Goal: Communication & Community: Answer question/provide support

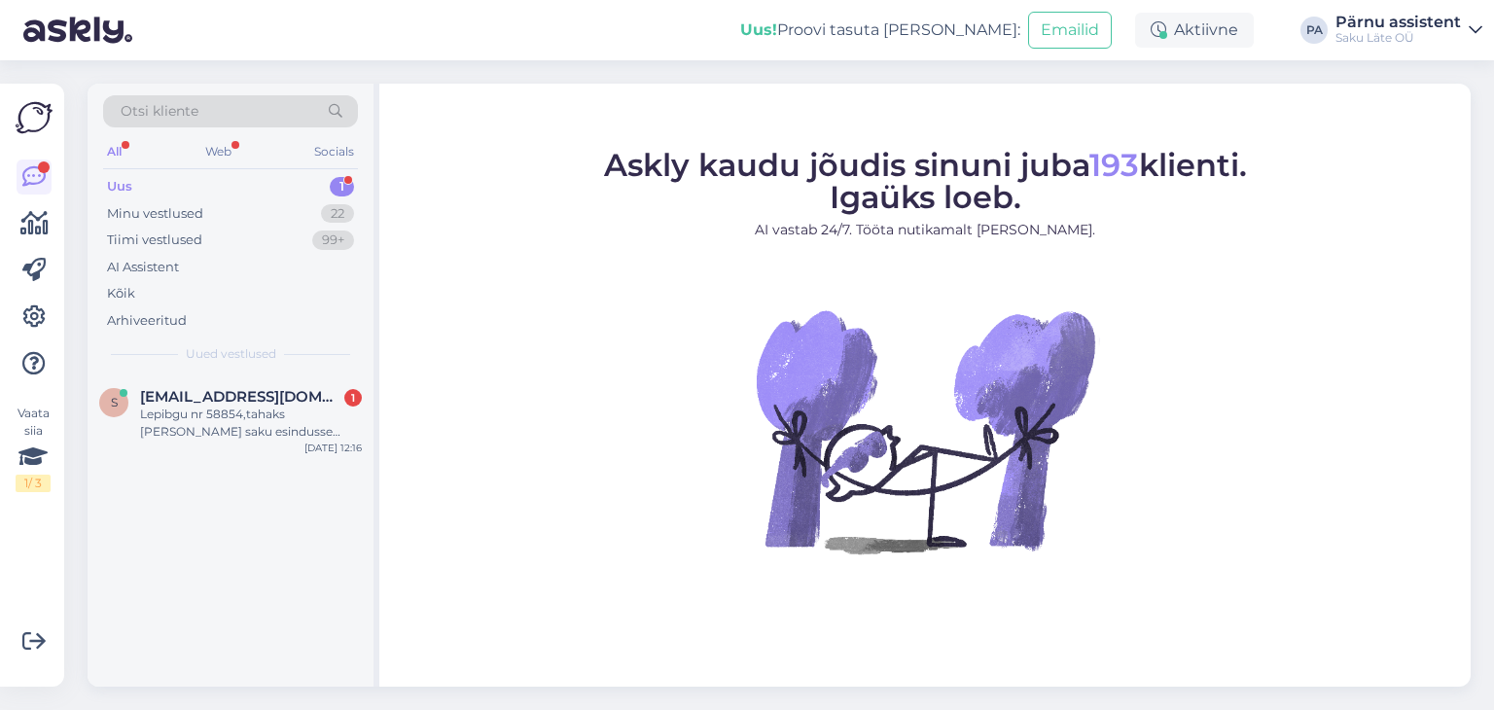
click at [257, 182] on div "Uus 1" at bounding box center [230, 186] width 255 height 27
click at [251, 414] on div "Lepibgu nr 58854,tahaks [PERSON_NAME] saku esindusse [PERSON_NAME] kaks pudelit…" at bounding box center [251, 423] width 222 height 35
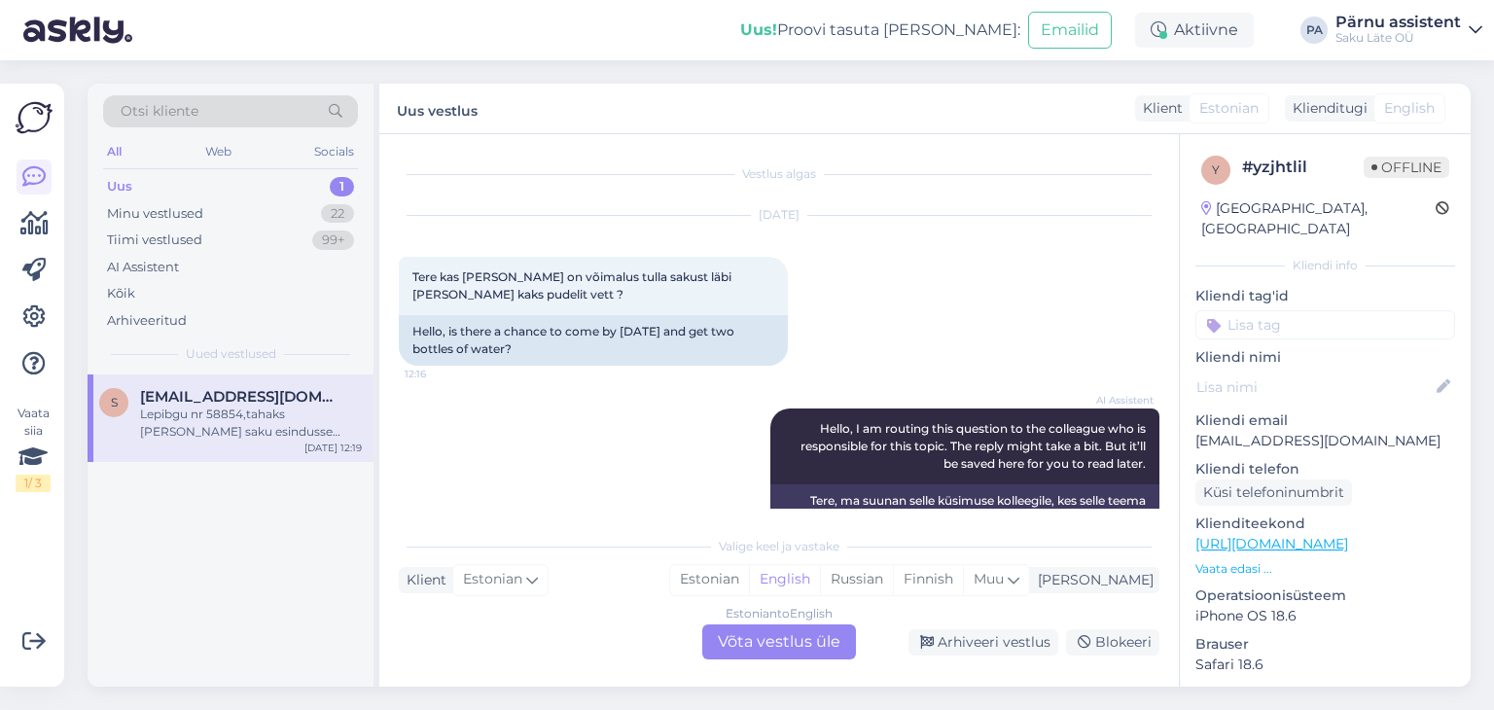
scroll to position [217, 0]
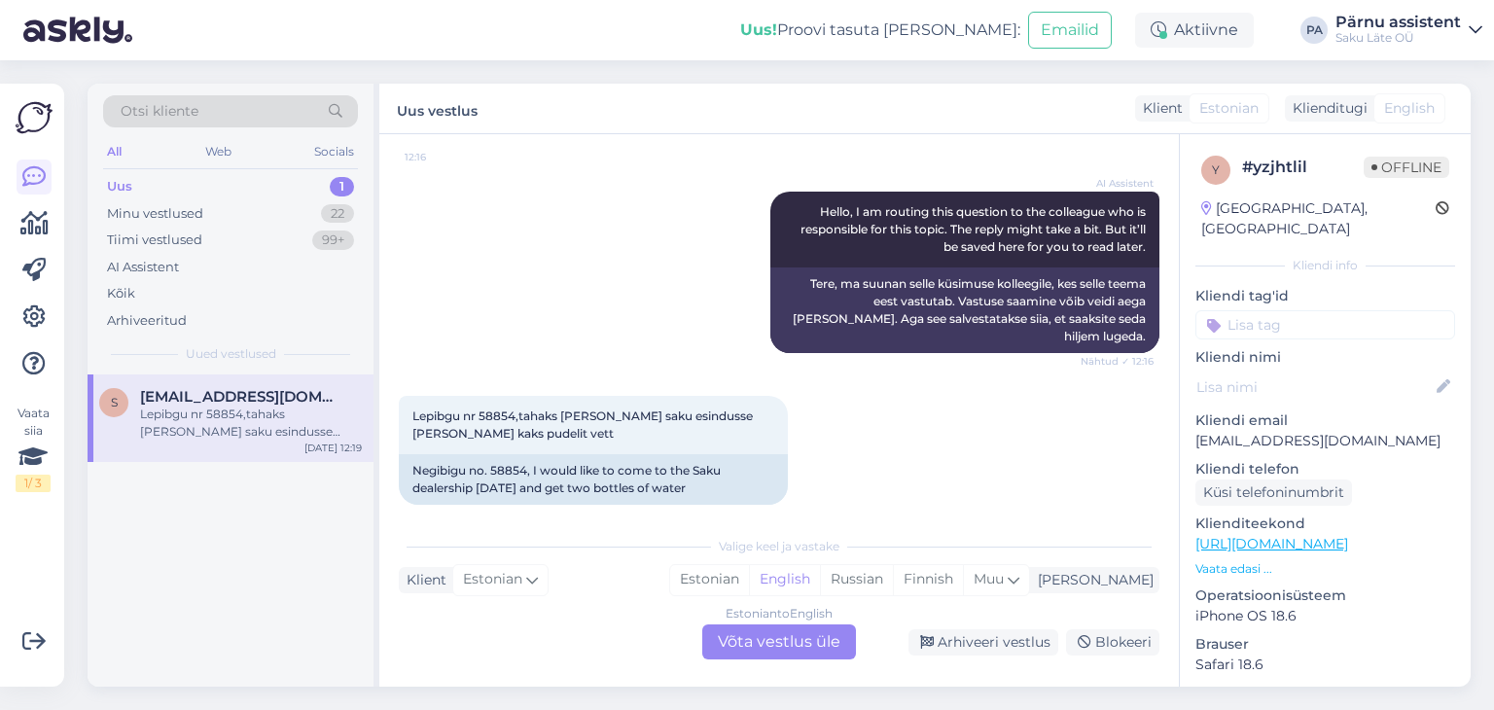
click at [823, 639] on div "Estonian to English Võta vestlus üle" at bounding box center [779, 641] width 154 height 35
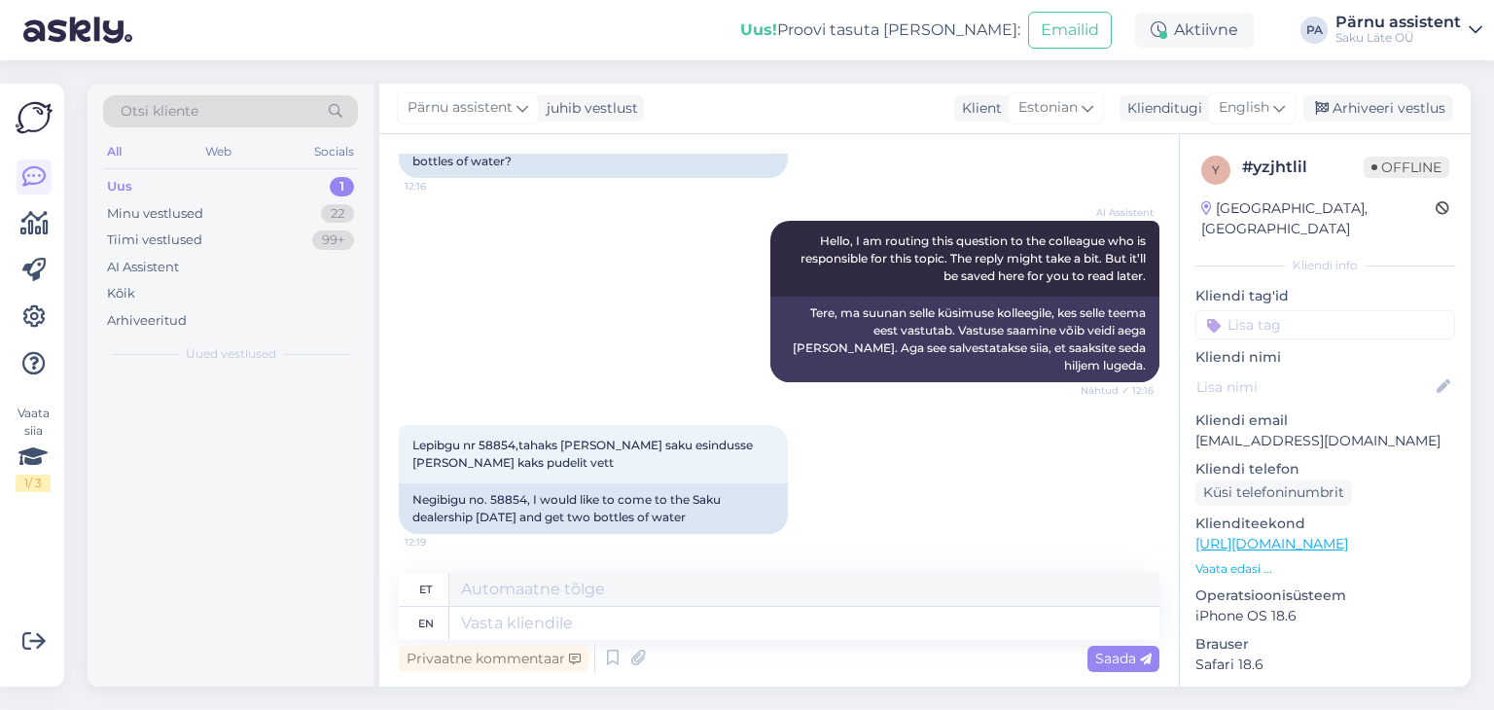
scroll to position [170, 0]
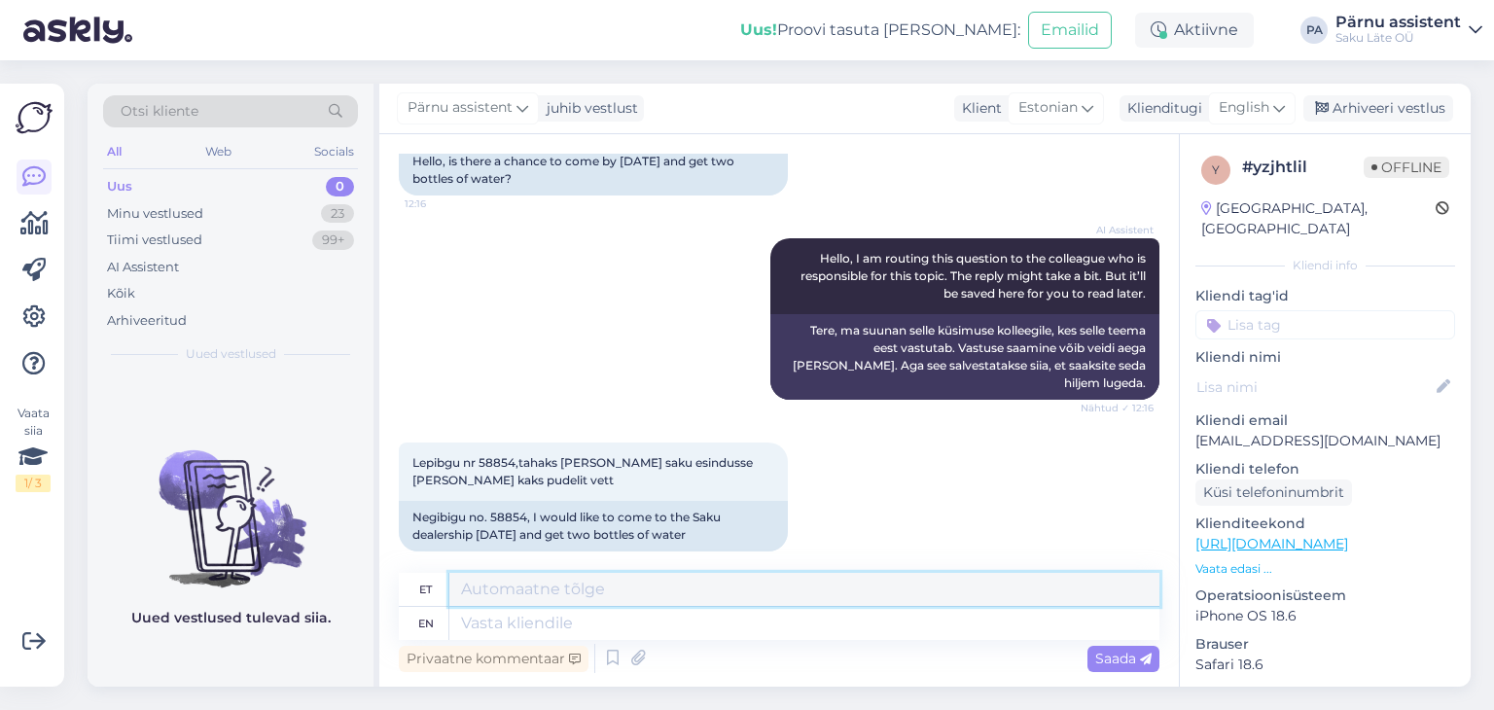
click at [669, 591] on textarea at bounding box center [804, 589] width 710 height 33
click at [1199, 30] on div "Aktiivne" at bounding box center [1194, 30] width 119 height 35
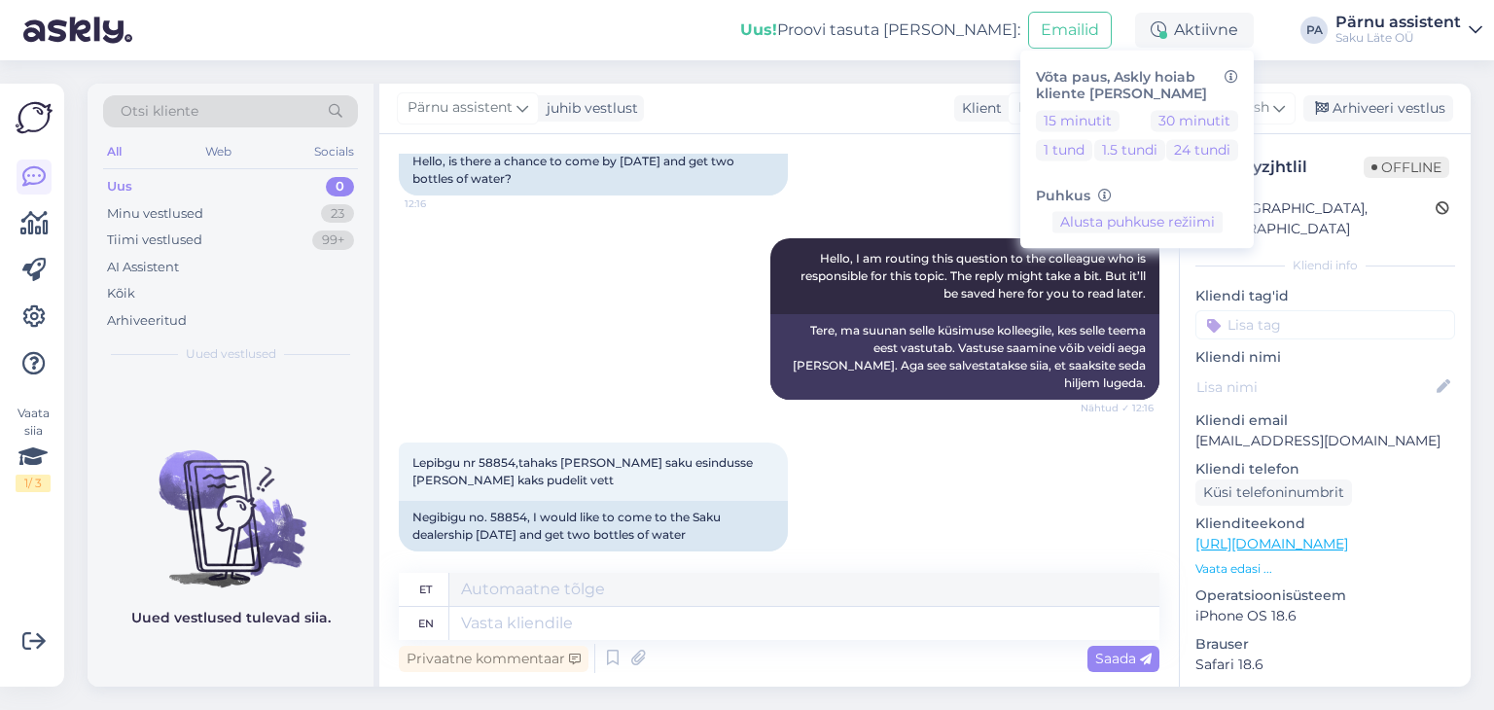
click at [1280, 36] on div "Uus! Proovi tasuta [PERSON_NAME]: Emailid Aktiivne Võta paus, Askly hoiab klien…" at bounding box center [747, 30] width 1494 height 60
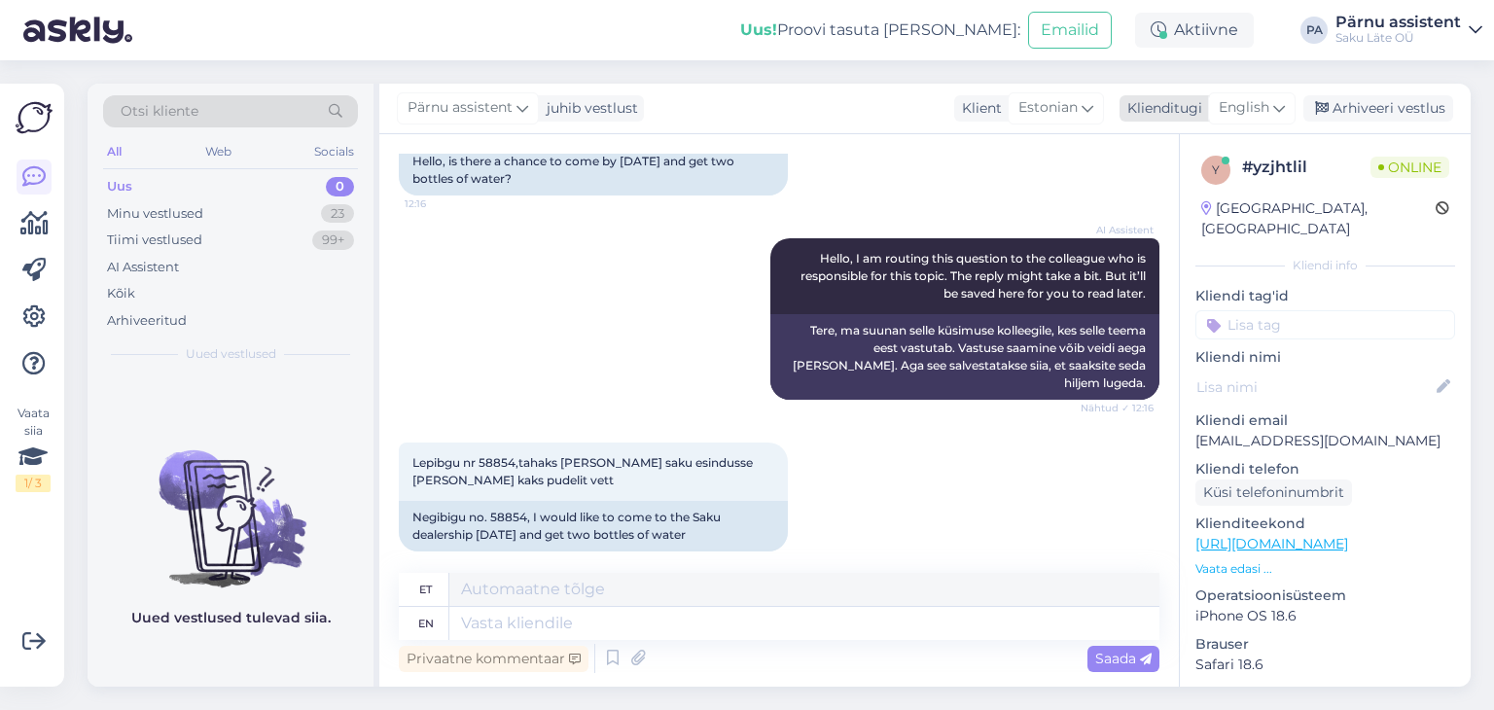
click at [1256, 108] on span "English" at bounding box center [1243, 107] width 51 height 21
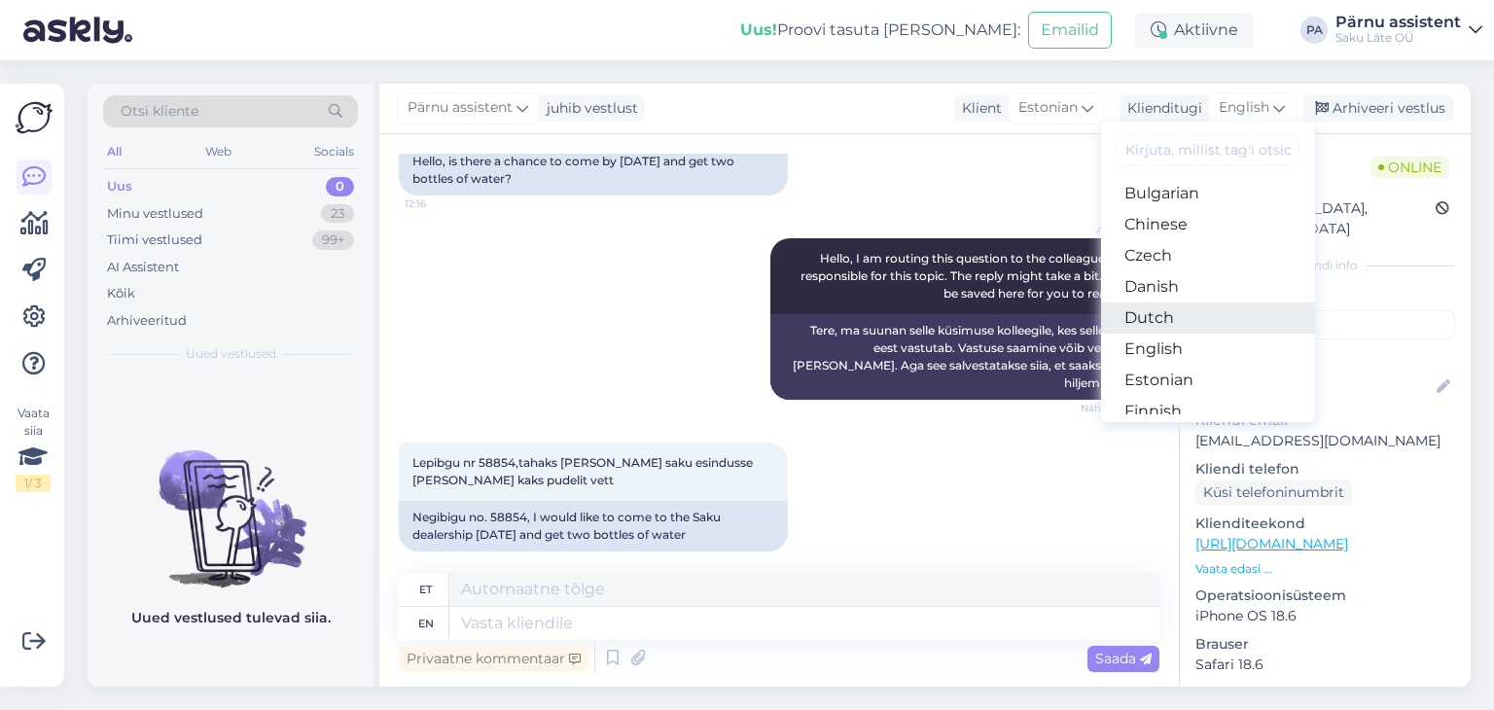
scroll to position [97, 0]
click at [1176, 346] on link "Estonian" at bounding box center [1208, 346] width 214 height 31
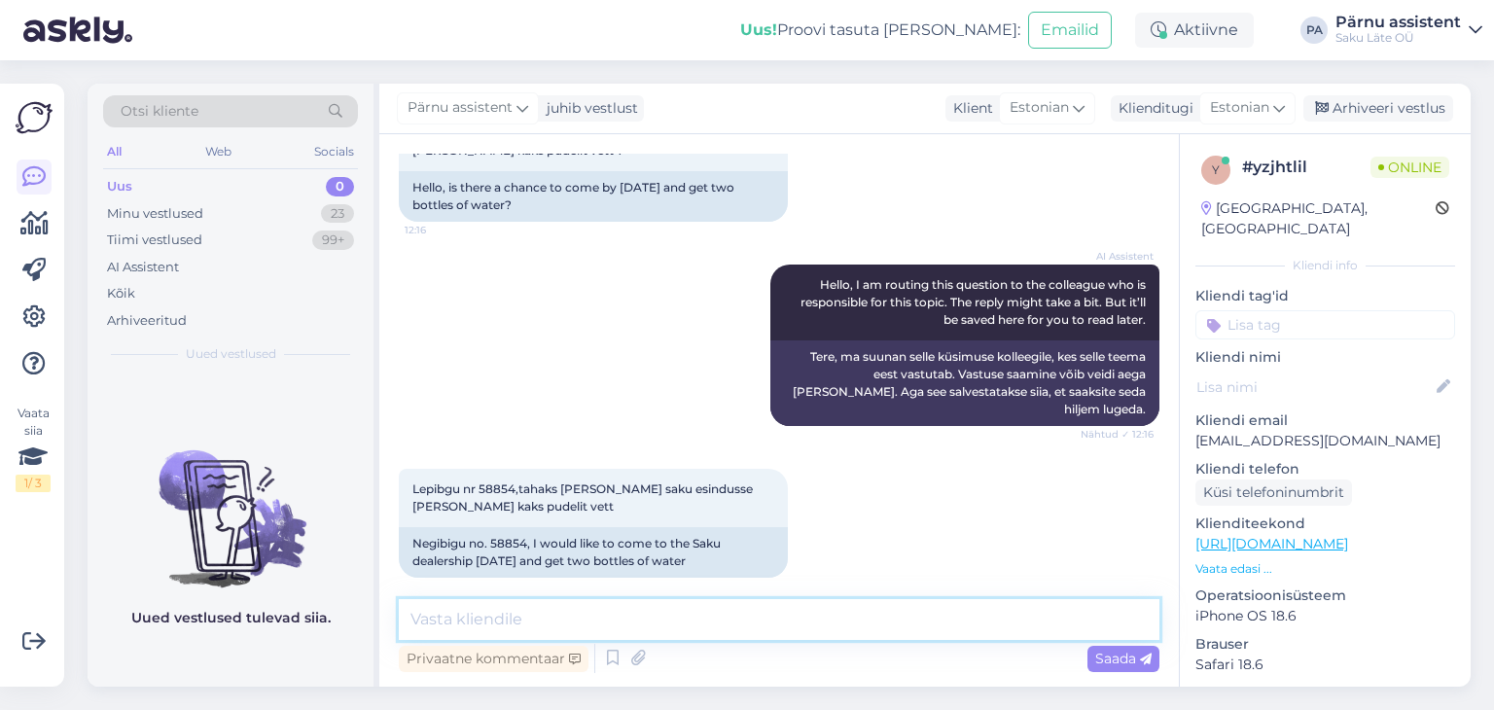
click at [587, 621] on textarea at bounding box center [779, 619] width 760 height 41
type textarea "Tere"
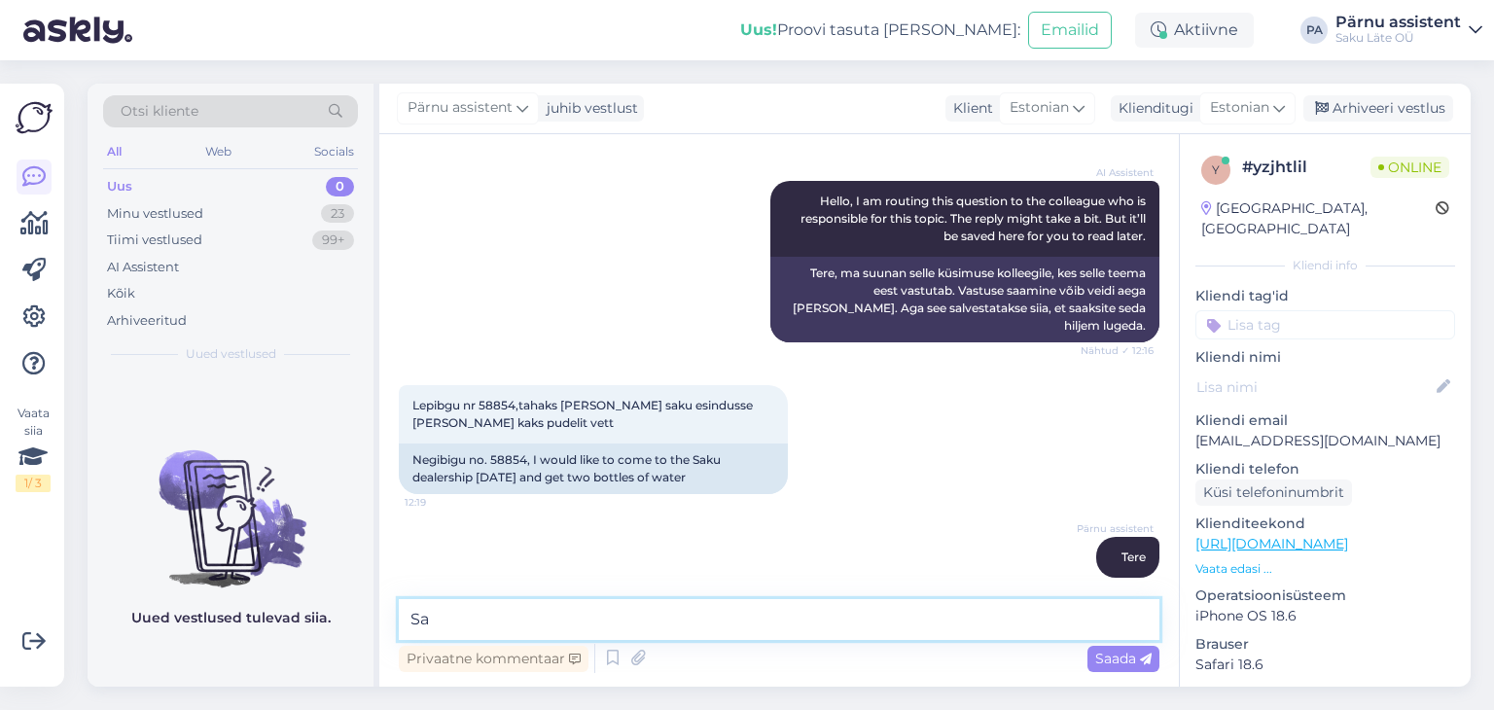
type textarea "S"
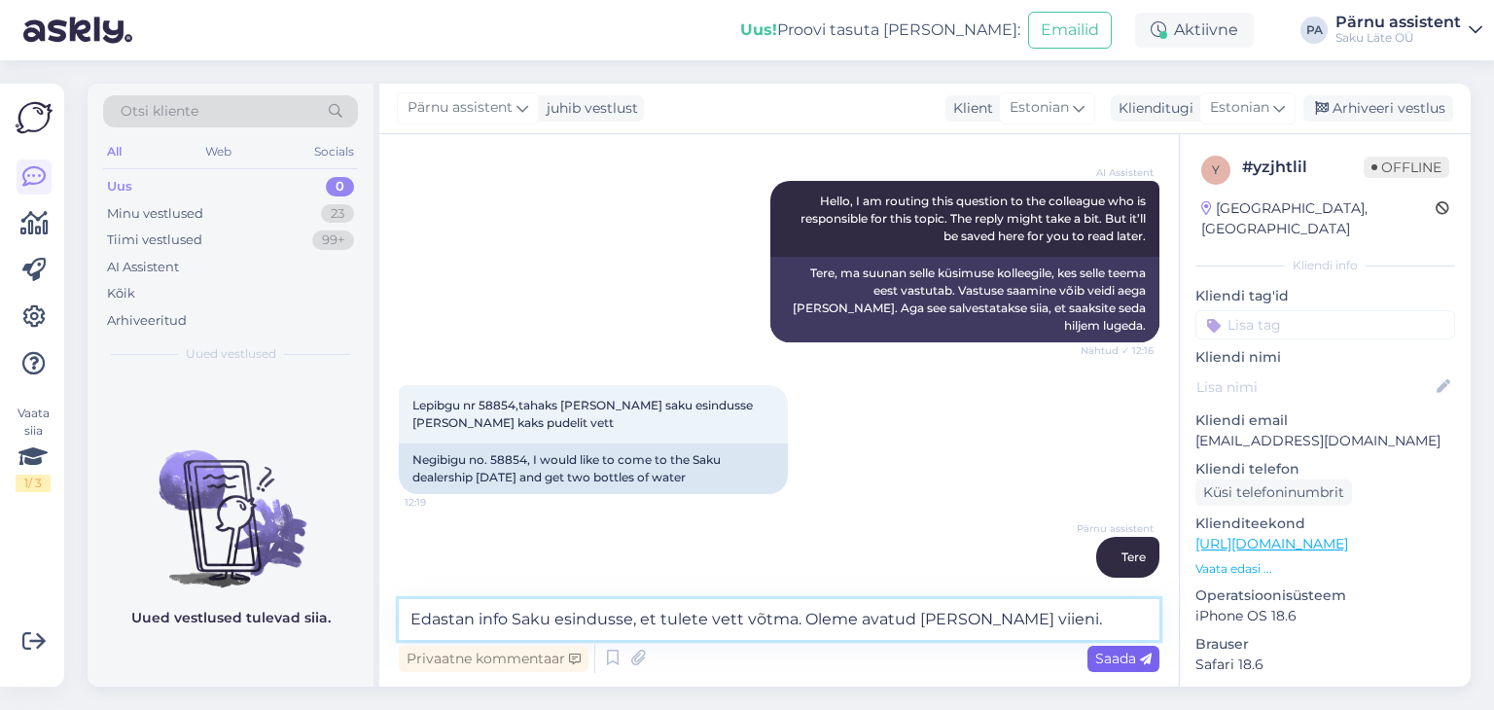
type textarea "Edastan info Saku esindusse, et tulete vett võtma. Oleme avatud [PERSON_NAME] v…"
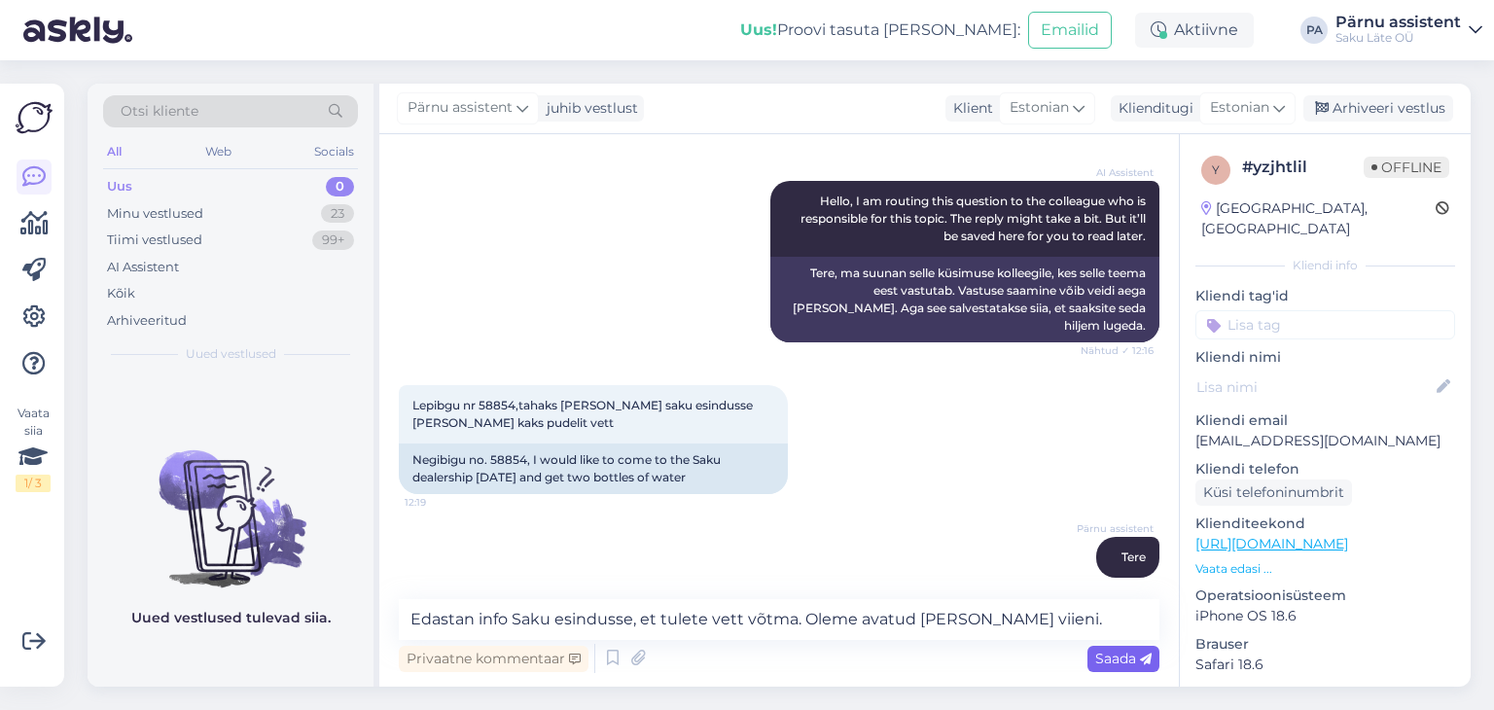
click at [1113, 658] on span "Saada" at bounding box center [1123, 659] width 56 height 18
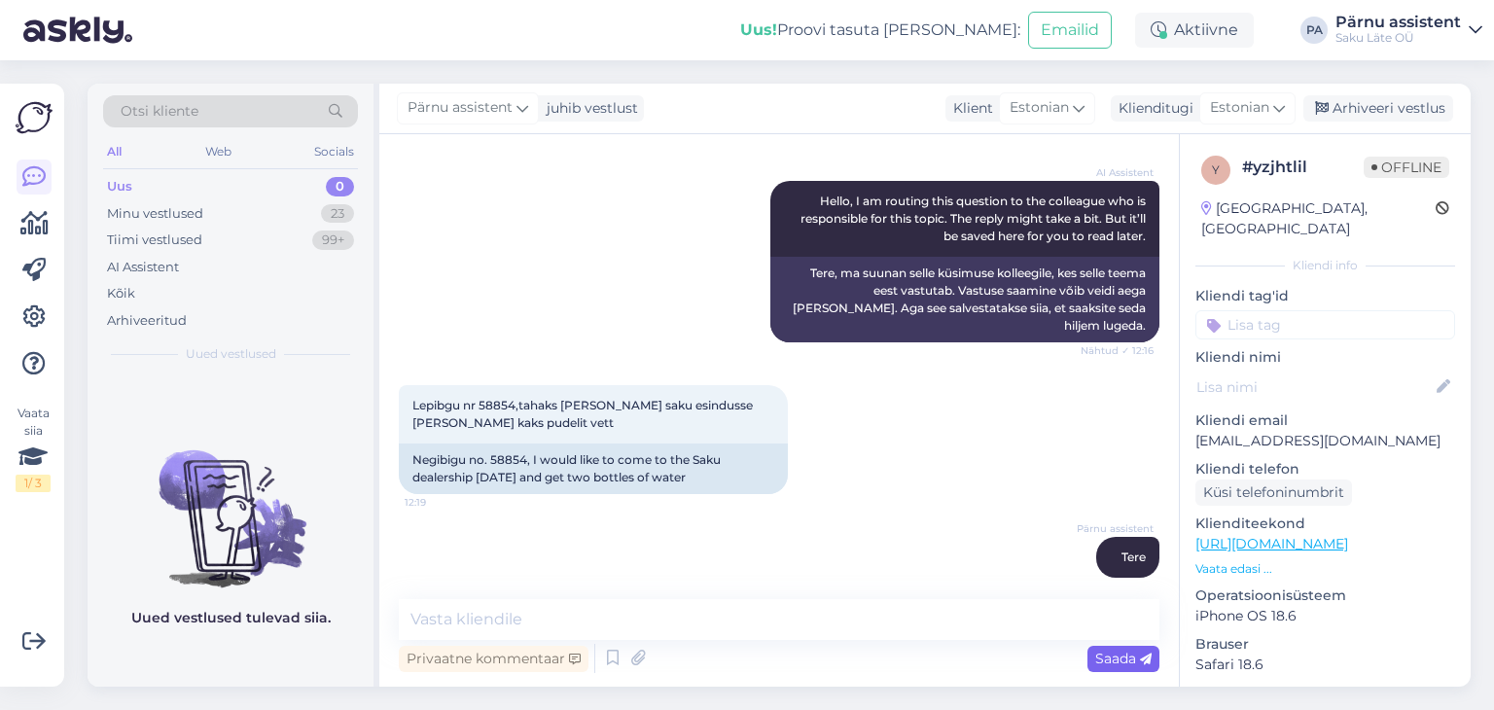
scroll to position [329, 0]
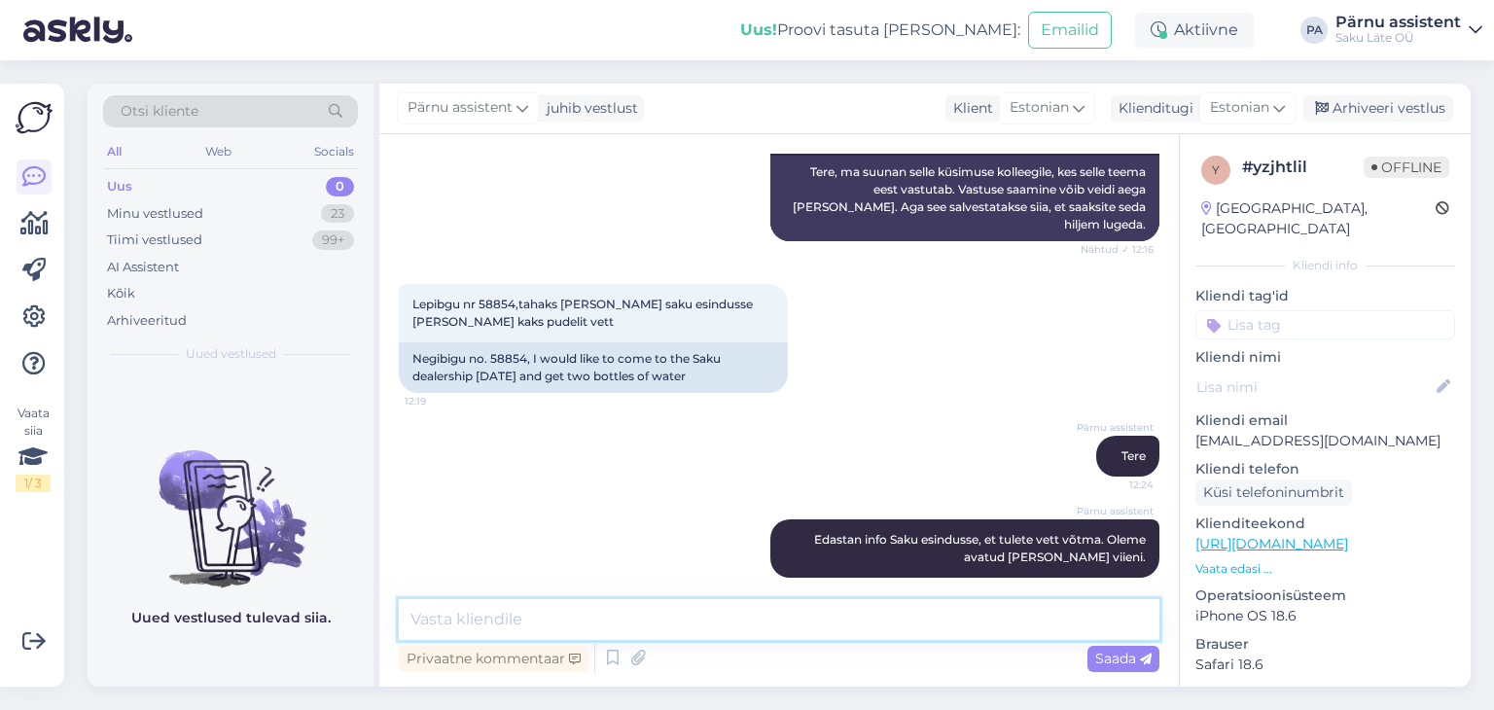
click at [891, 622] on textarea at bounding box center [779, 619] width 760 height 41
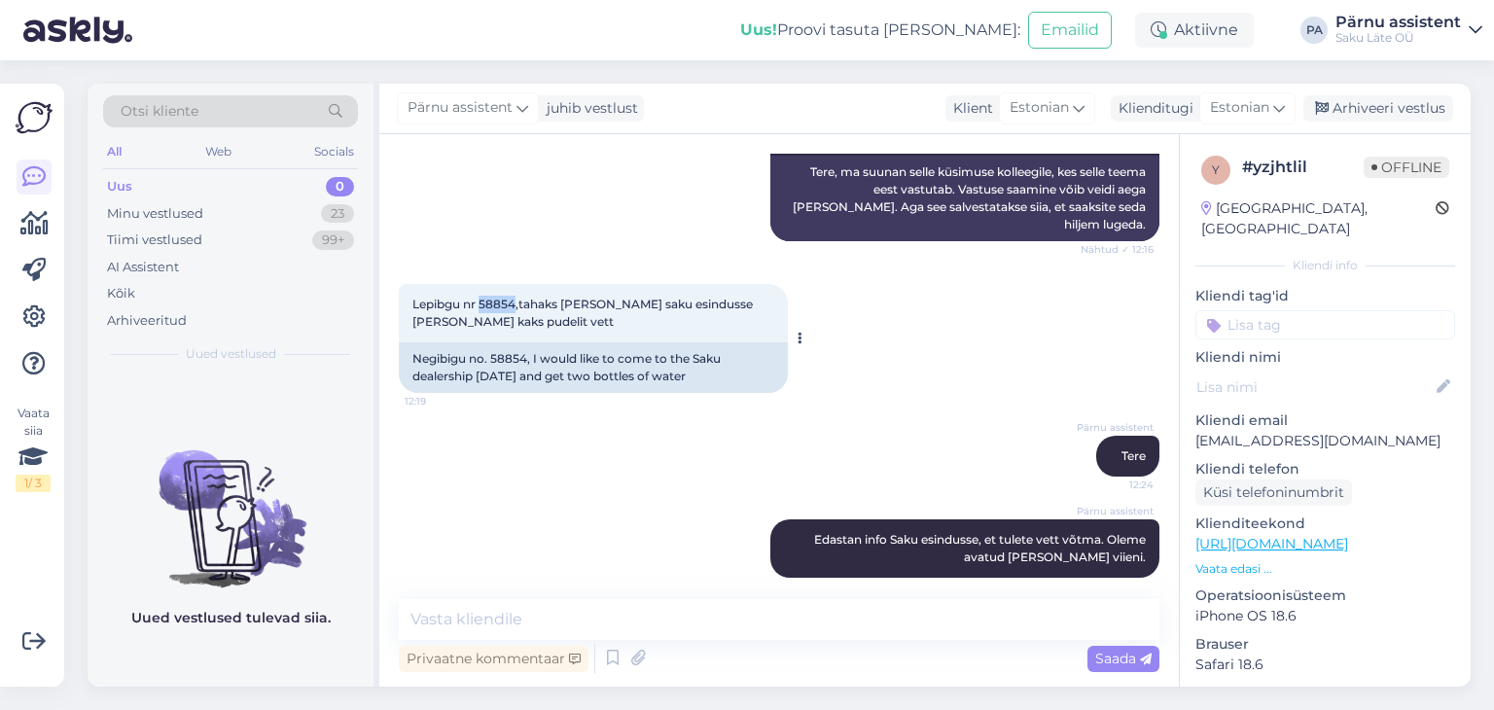
drag, startPoint x: 513, startPoint y: 285, endPoint x: 478, endPoint y: 287, distance: 35.1
click at [478, 297] on span "Lepibgu nr 58854,tahaks [PERSON_NAME] saku esindusse [PERSON_NAME] kaks pudelit…" at bounding box center [583, 313] width 343 height 32
copy span "58854"
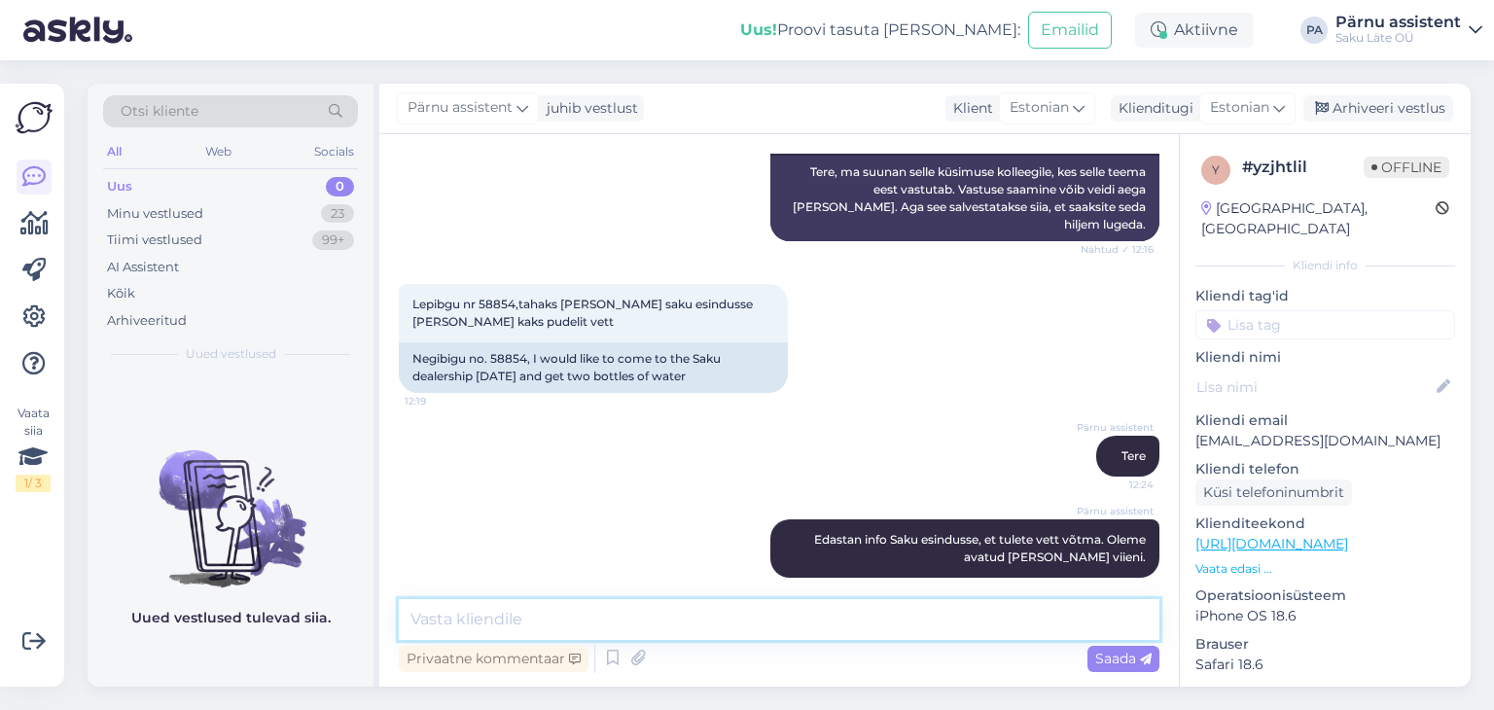
click at [741, 619] on textarea at bounding box center [779, 619] width 760 height 41
